Goal: Information Seeking & Learning: Check status

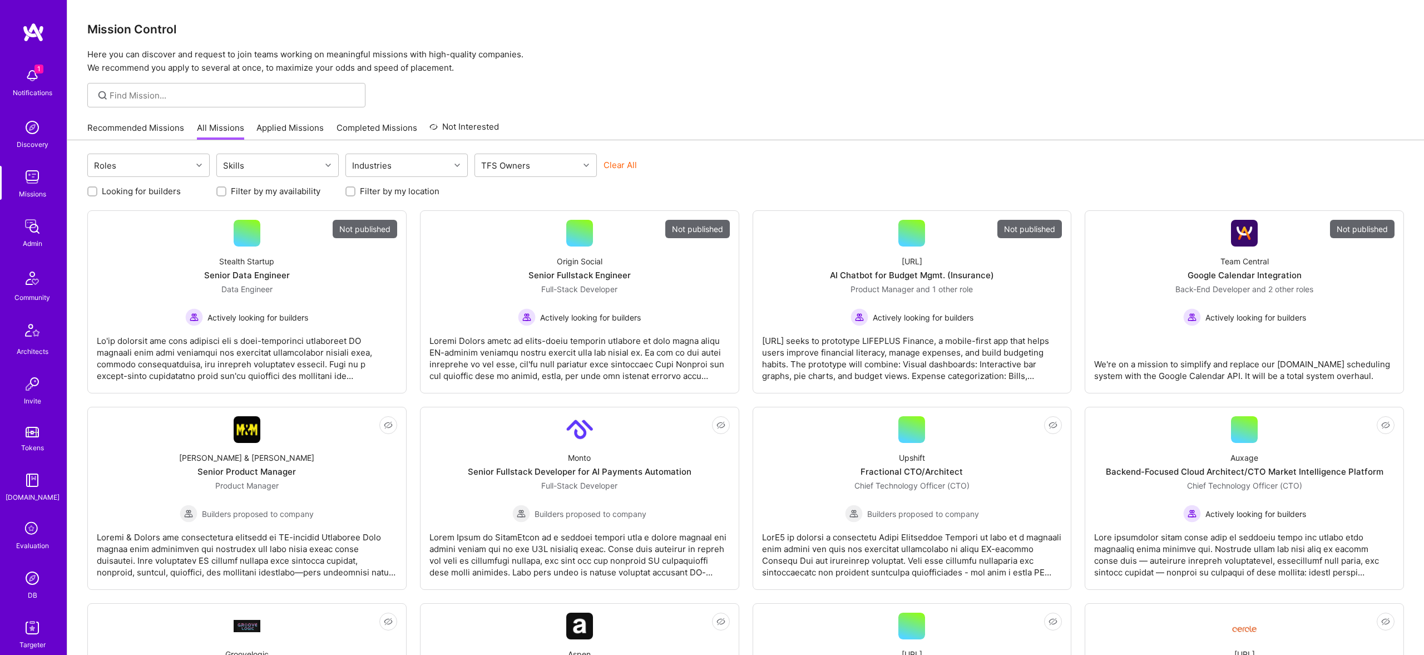
scroll to position [1, 0]
click at [41, 228] on img at bounding box center [32, 226] width 22 height 22
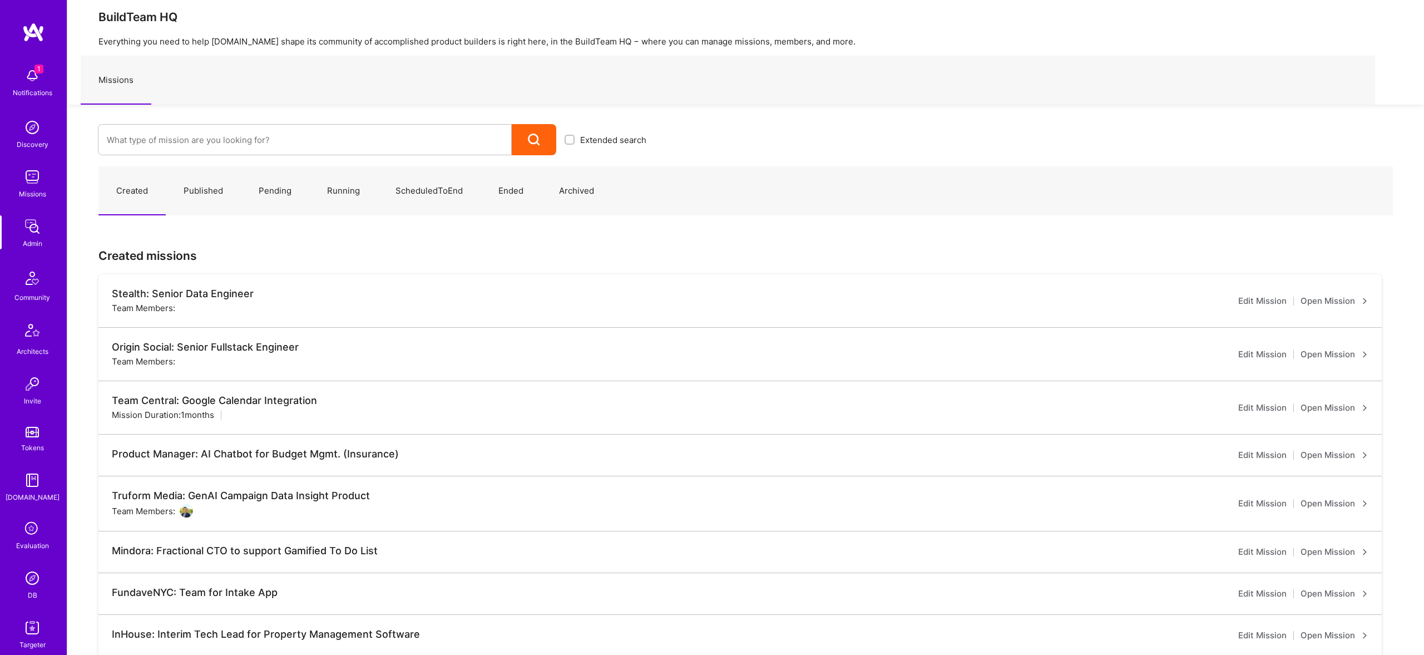
scroll to position [13, 0]
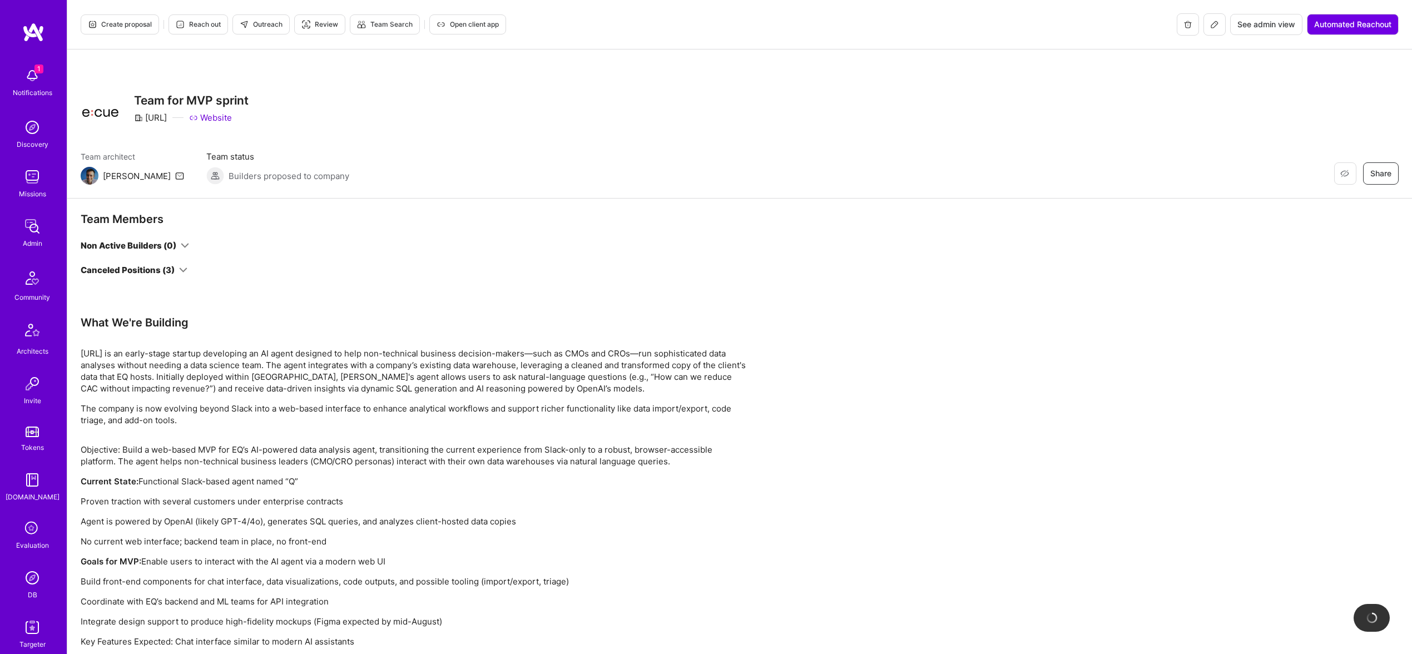
click at [177, 267] on div "Canceled Positions (3)" at bounding box center [134, 270] width 107 height 12
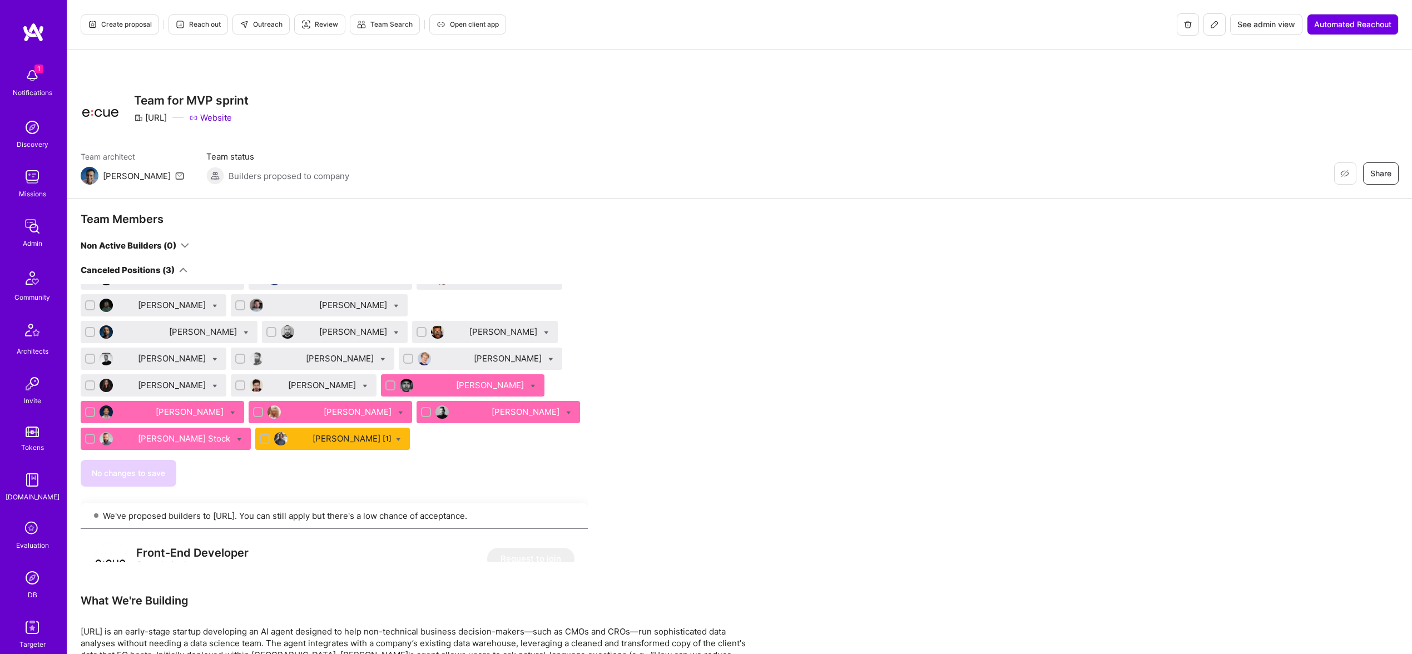
scroll to position [551, 0]
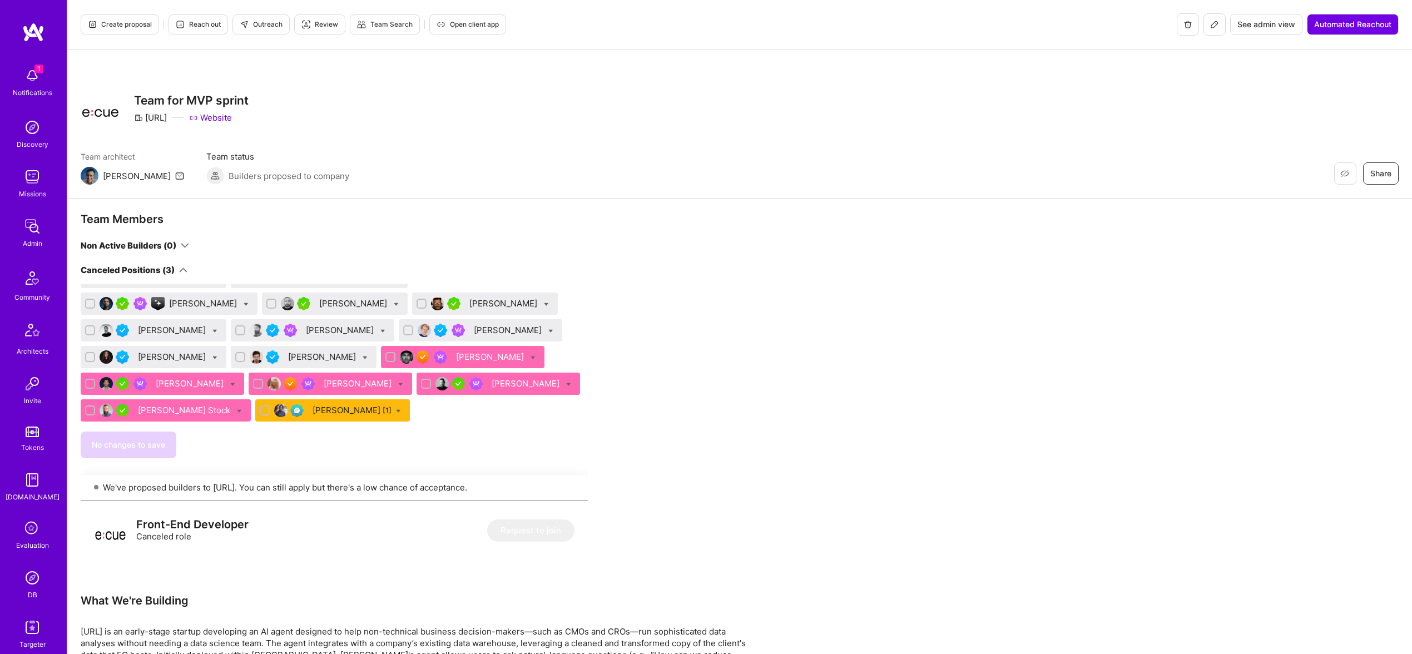
click at [490, 439] on div "No changes to save" at bounding box center [334, 445] width 507 height 27
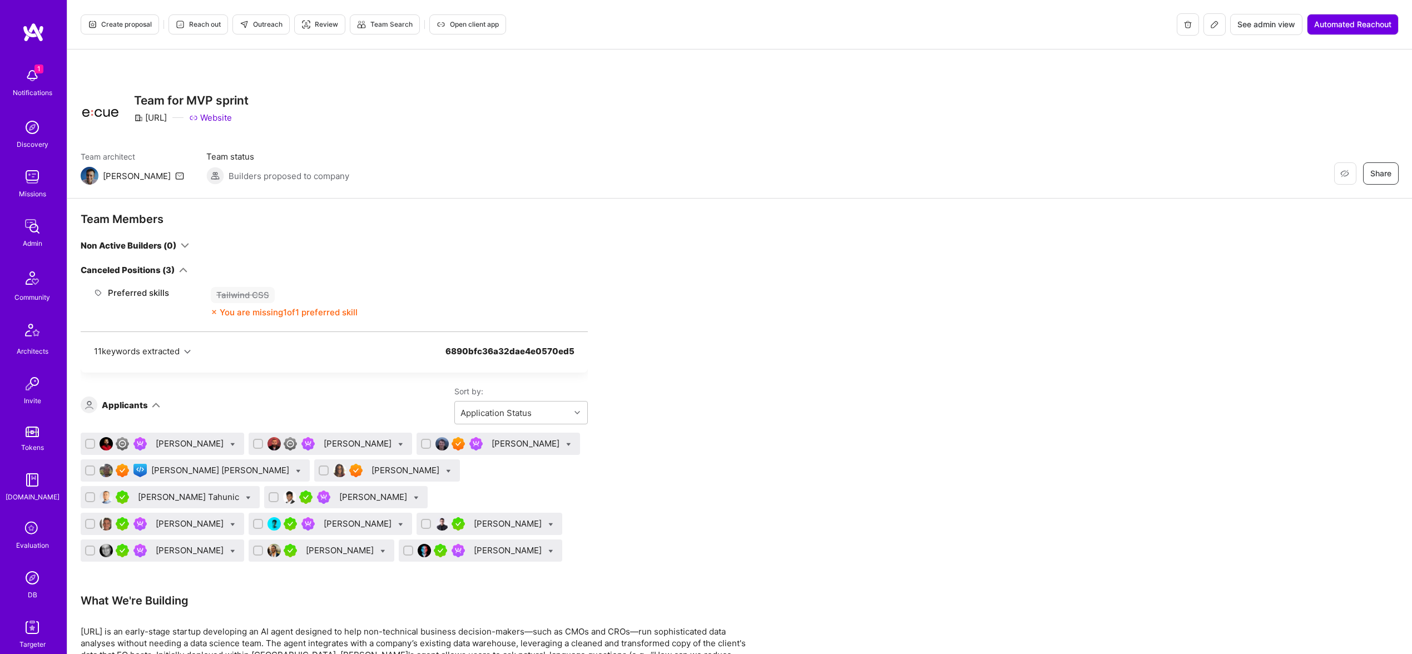
scroll to position [1152, 0]
click at [93, 631] on p "[URL] is an early-stage startup developing an AI agent designed to help non-tec…" at bounding box center [415, 649] width 668 height 47
click at [93, 631] on p "[URL] is an early-stage startup developing an AI agent designed to help non-tec…" at bounding box center [415, 647] width 668 height 47
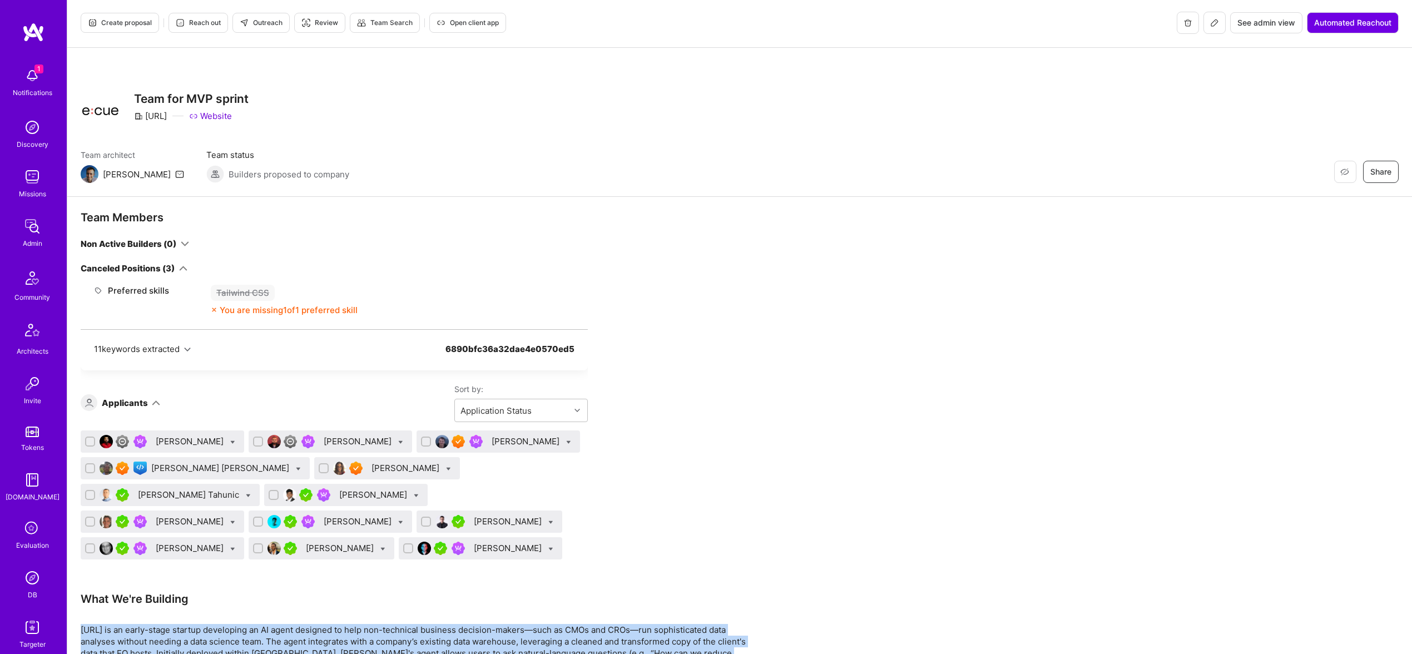
click at [93, 631] on p "[URL] is an early-stage startup developing an AI agent designed to help non-tec…" at bounding box center [415, 647] width 668 height 47
click at [91, 628] on p "[URL] is an early-stage startup developing an AI agent designed to help non-tec…" at bounding box center [415, 647] width 668 height 47
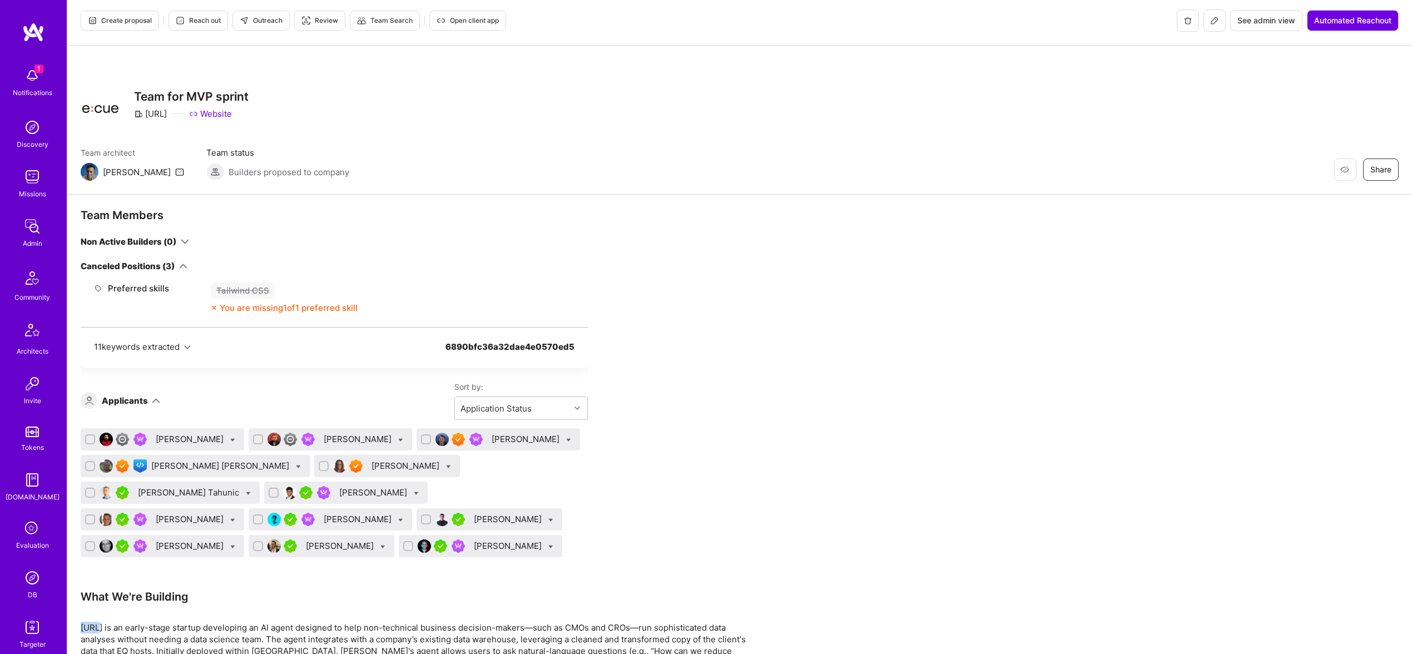
click at [91, 628] on p "[URL] is an early-stage startup developing an AI agent designed to help non-tec…" at bounding box center [415, 645] width 668 height 47
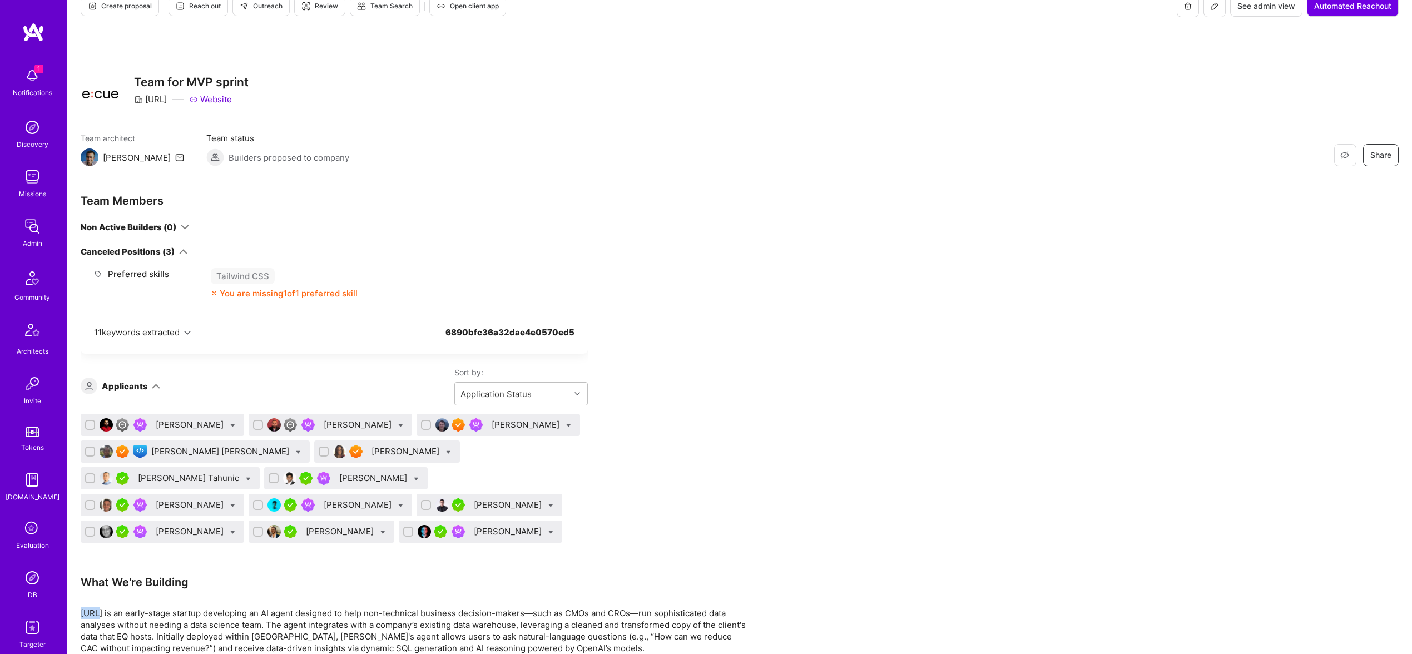
scroll to position [0, 0]
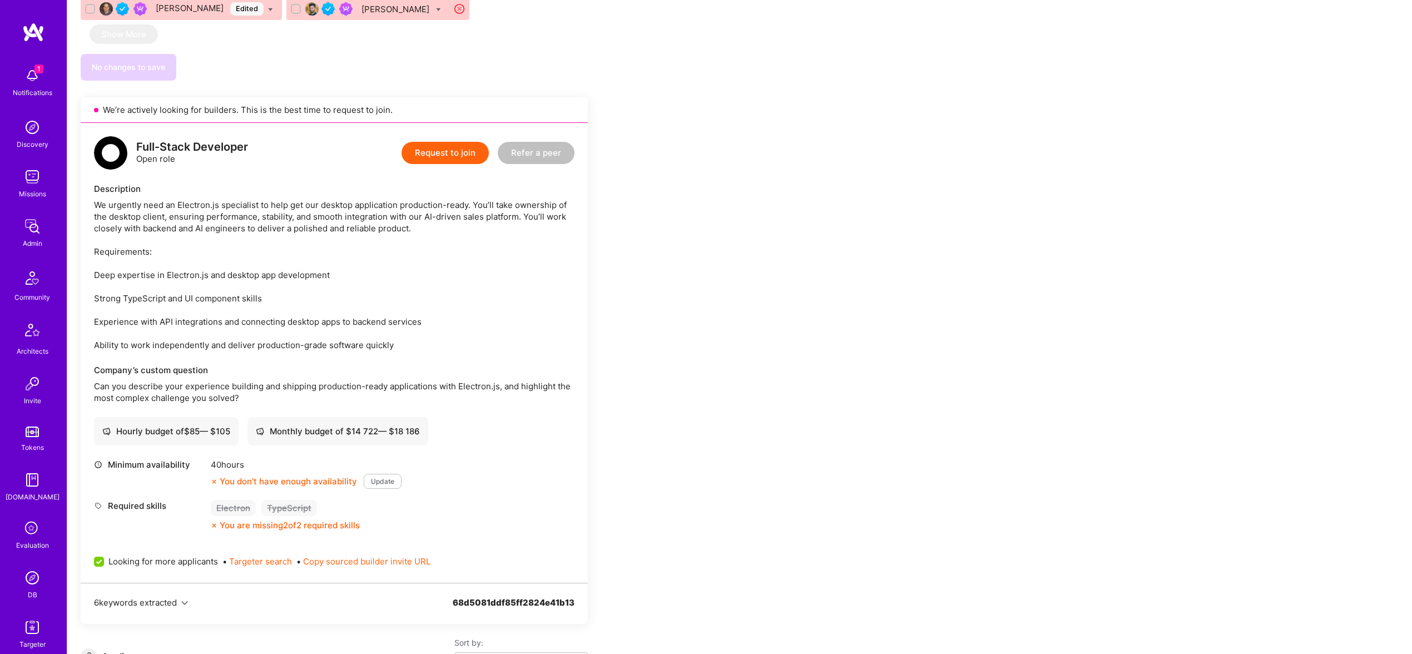
scroll to position [1650, 0]
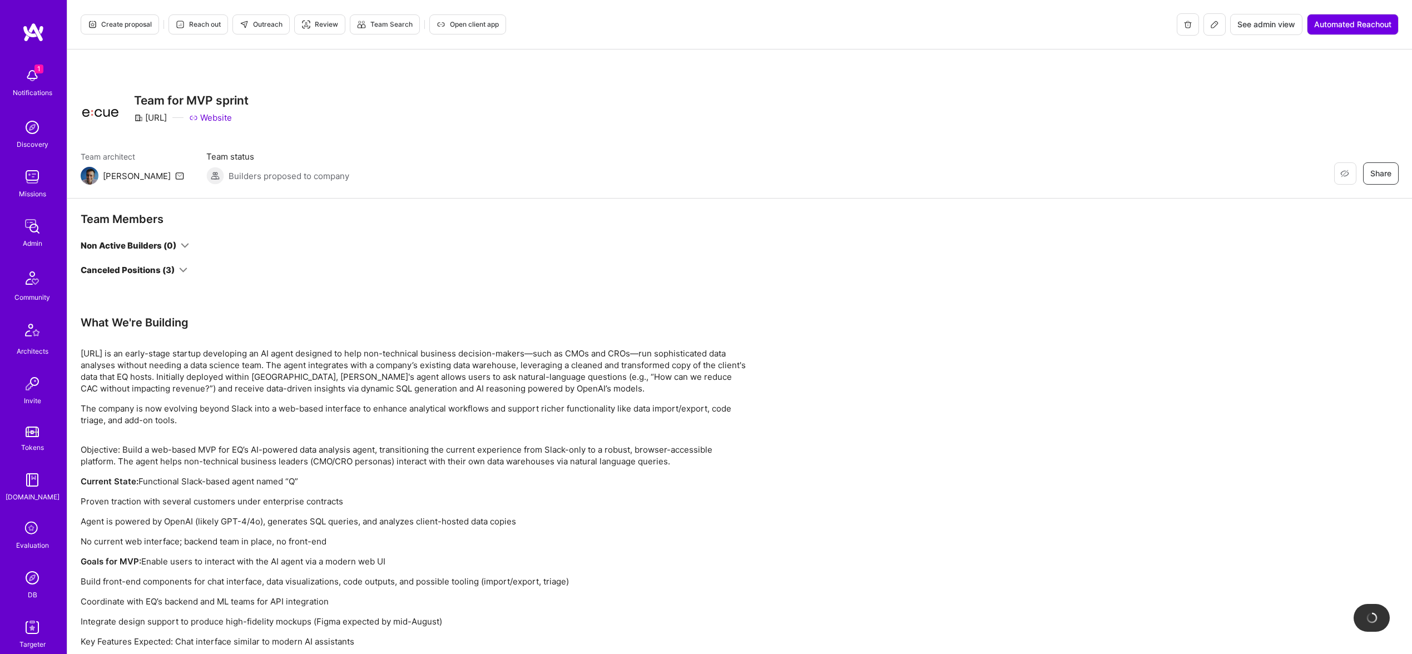
drag, startPoint x: 160, startPoint y: 290, endPoint x: 166, endPoint y: 275, distance: 16.7
click at [165, 288] on div "Team Members Non Active Builders (0) Canceled Positions (3)" at bounding box center [334, 263] width 507 height 103
click at [166, 274] on div "Canceled Positions (3)" at bounding box center [128, 270] width 94 height 12
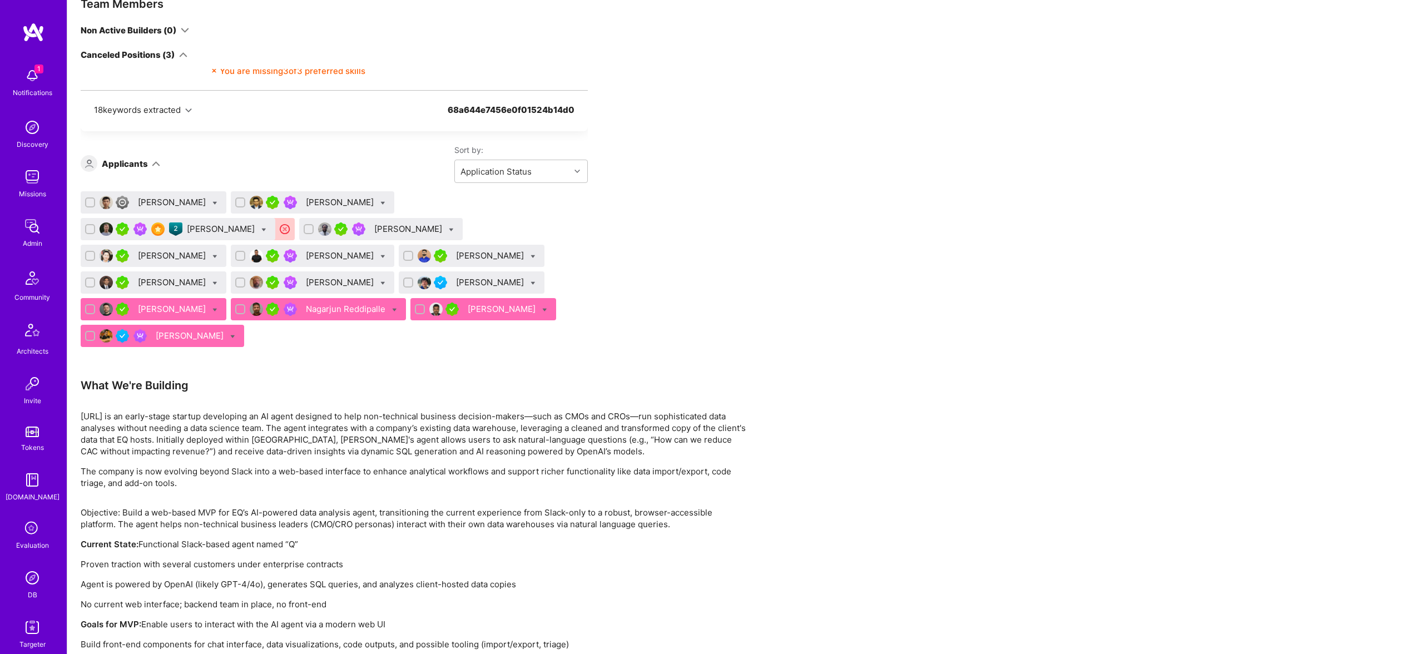
scroll to position [366, 0]
